Goal: Communication & Community: Answer question/provide support

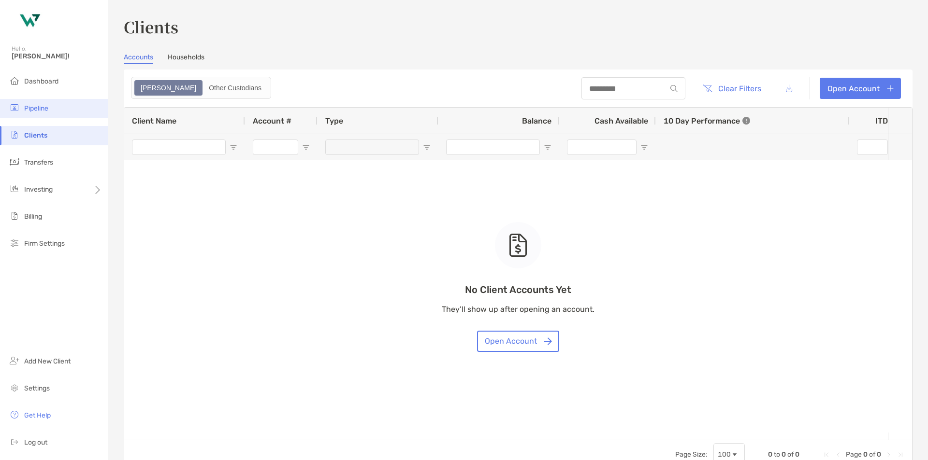
click at [44, 104] on span "Pipeline" at bounding box center [36, 108] width 24 height 8
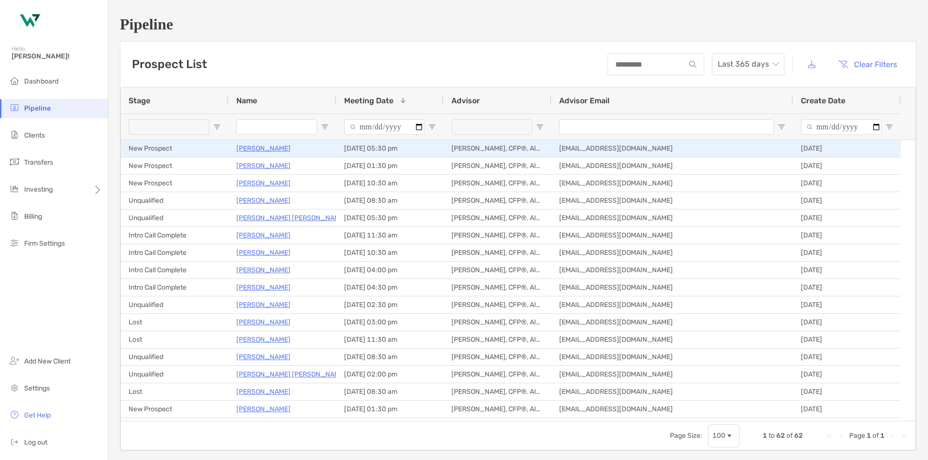
click at [264, 150] on p "[PERSON_NAME]" at bounding box center [263, 149] width 54 height 12
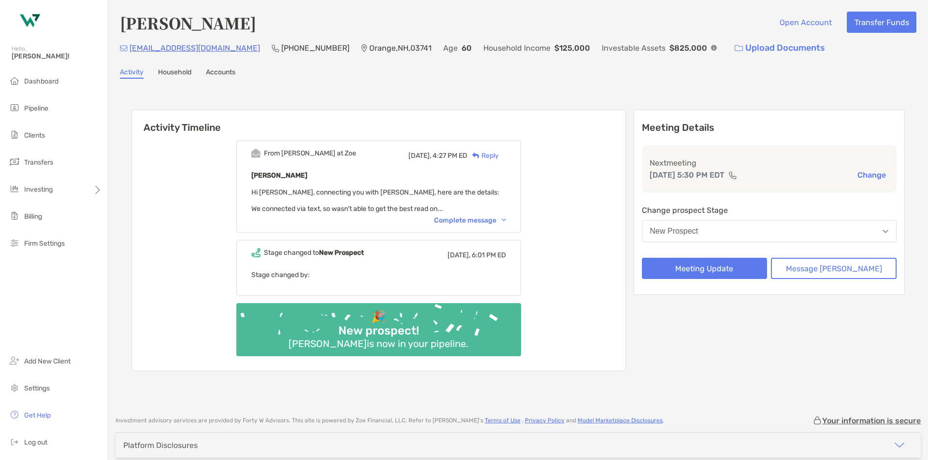
click at [488, 218] on div "Complete message" at bounding box center [470, 220] width 72 height 8
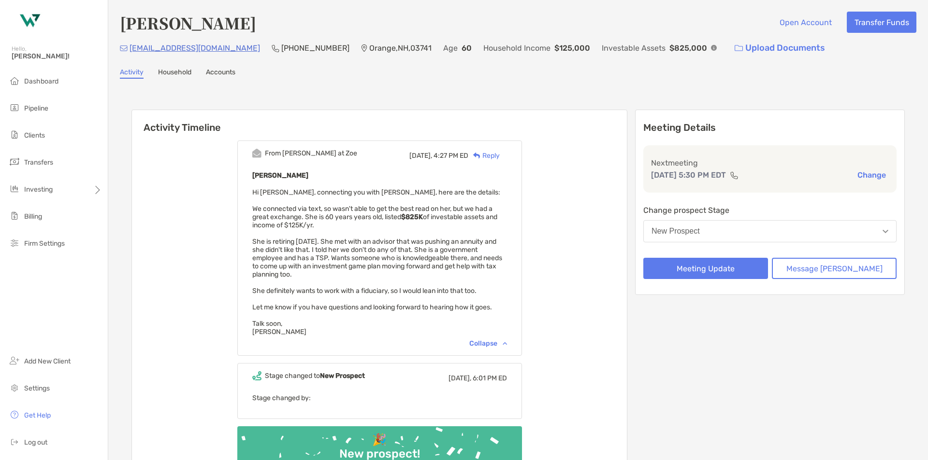
click at [500, 158] on div "Reply" at bounding box center [483, 156] width 31 height 10
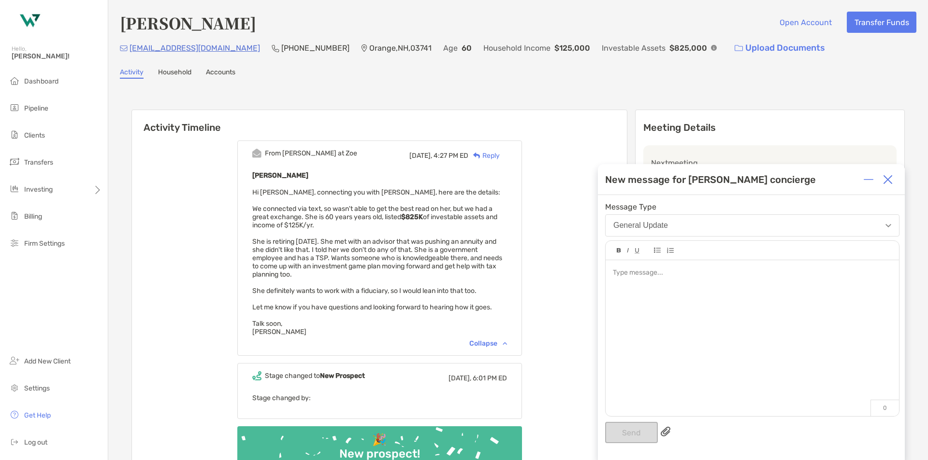
click at [620, 284] on div at bounding box center [751, 333] width 293 height 146
click at [864, 178] on img at bounding box center [868, 180] width 10 height 10
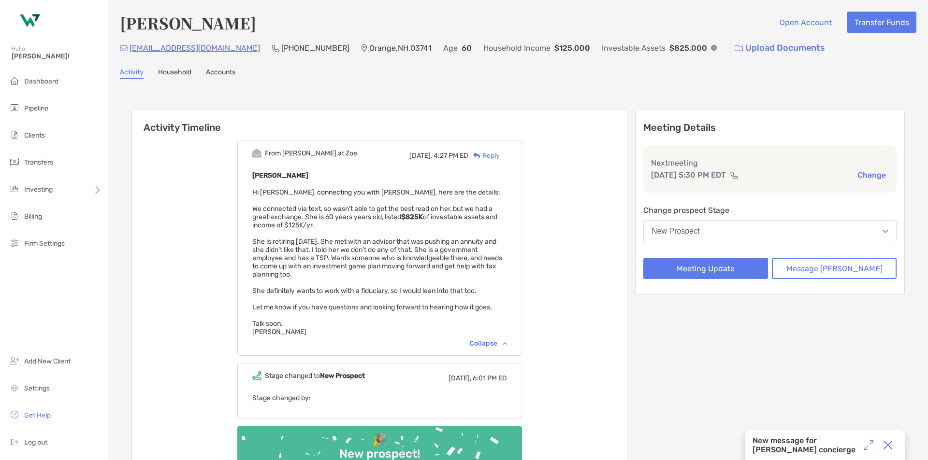
click at [802, 440] on div "New message for [PERSON_NAME] concierge" at bounding box center [805, 445] width 106 height 18
click at [861, 443] on div at bounding box center [868, 445] width 19 height 19
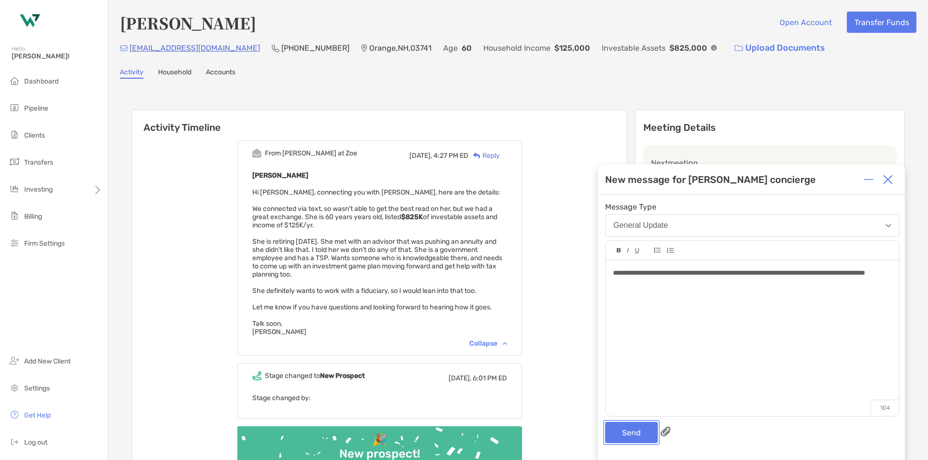
click at [622, 429] on button "Send" at bounding box center [631, 432] width 53 height 21
